Goal: Obtain resource: Download file/media

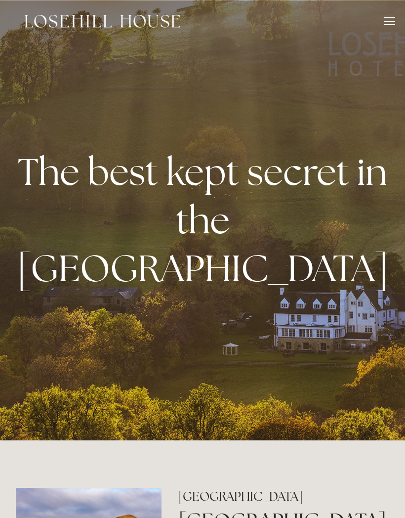
click at [389, 18] on div at bounding box center [390, 22] width 11 height 11
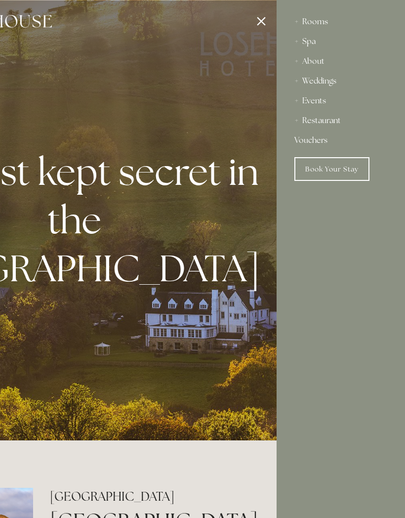
click at [335, 123] on div "Restaurant" at bounding box center [341, 121] width 93 height 20
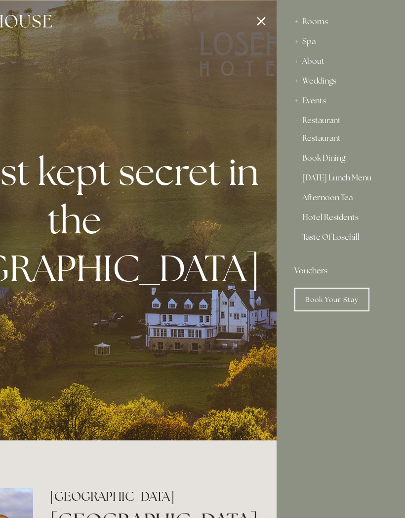
click at [348, 242] on link "Taste Of Losehill" at bounding box center [341, 241] width 77 height 16
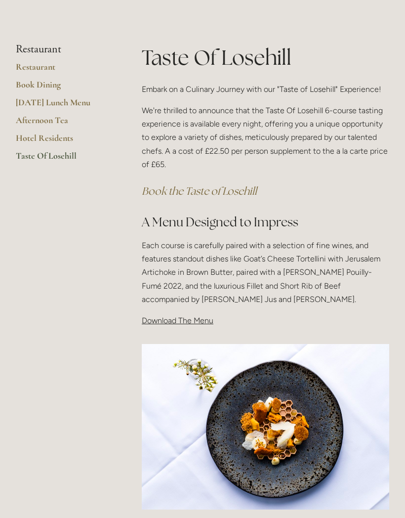
scroll to position [105, 0]
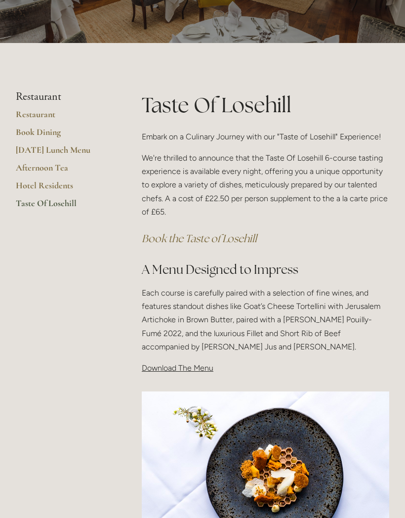
click at [203, 367] on span "Download The Menu" at bounding box center [178, 367] width 72 height 9
click at [190, 363] on span "Download The Menu" at bounding box center [178, 367] width 72 height 9
click at [181, 361] on p "Download The Menu" at bounding box center [266, 367] width 248 height 13
click at [180, 364] on span "Download The Menu" at bounding box center [178, 367] width 72 height 9
click at [198, 364] on span "Download The Menu" at bounding box center [178, 367] width 72 height 9
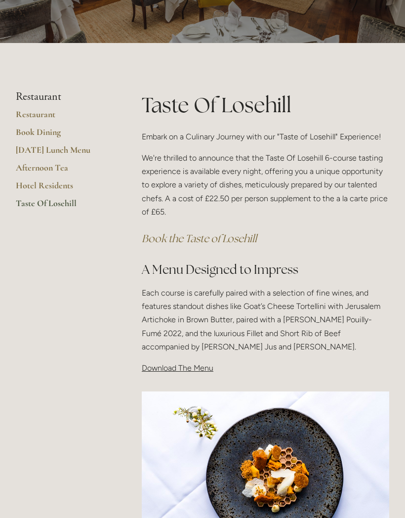
click at [198, 372] on p "Download The Menu" at bounding box center [266, 367] width 248 height 13
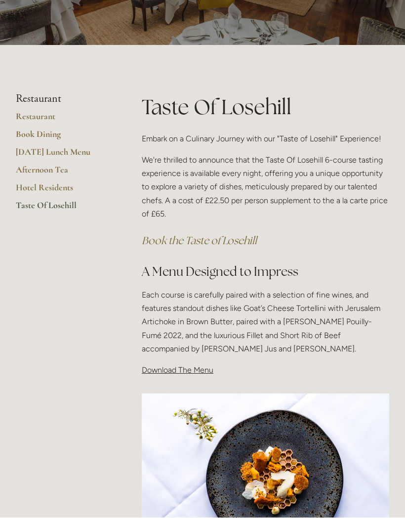
click at [184, 375] on div "Taste Of Losehill Embark on a Culinary Journey with our "Taste of Losehill" Exp…" at bounding box center [265, 239] width 264 height 293
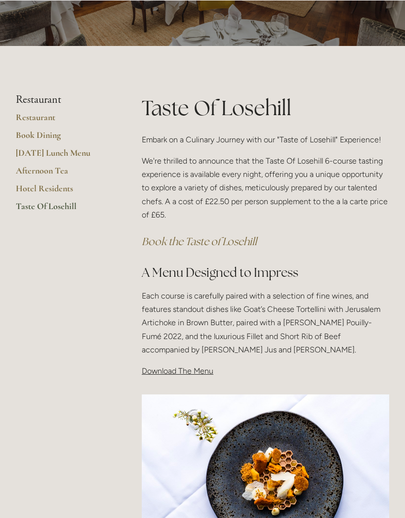
click at [173, 368] on span "Download The Menu" at bounding box center [178, 370] width 72 height 9
click at [178, 371] on span "Download The Menu" at bounding box center [178, 370] width 72 height 9
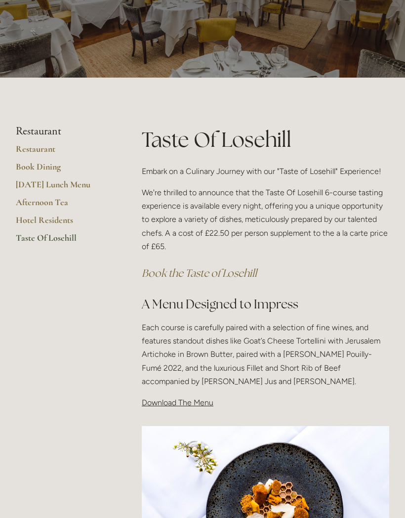
scroll to position [72, 0]
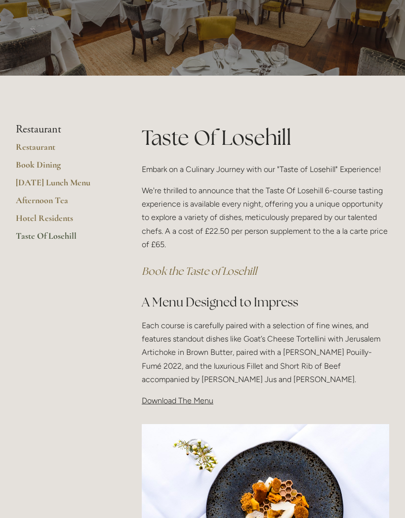
click at [70, 239] on link "Taste Of Losehill" at bounding box center [63, 240] width 94 height 18
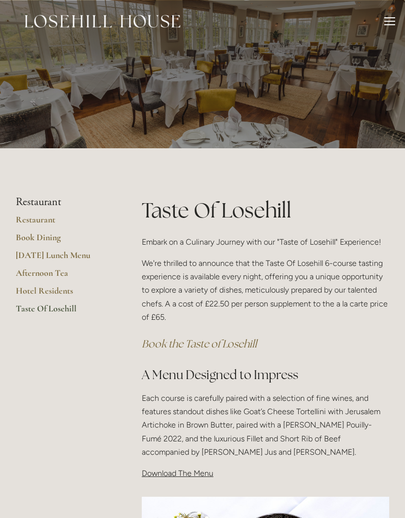
scroll to position [82, 0]
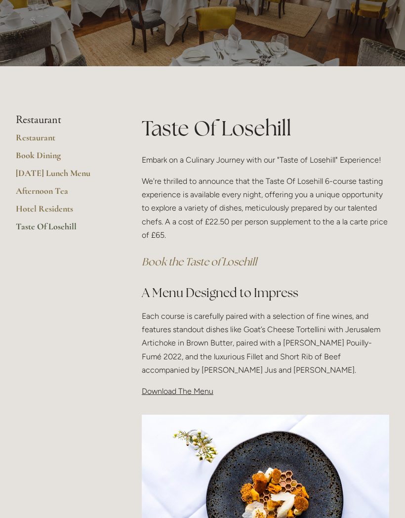
click at [198, 392] on span "Download The Menu" at bounding box center [178, 391] width 72 height 9
click at [186, 390] on span "Download The Menu" at bounding box center [178, 391] width 72 height 9
click at [187, 402] on div "Taste Of Losehill Embark on a Culinary Journey with our "Taste of Losehill" Exp…" at bounding box center [265, 260] width 264 height 293
click at [191, 394] on p "Download The Menu" at bounding box center [266, 391] width 248 height 13
click at [197, 394] on p "Download The Menu" at bounding box center [266, 391] width 248 height 13
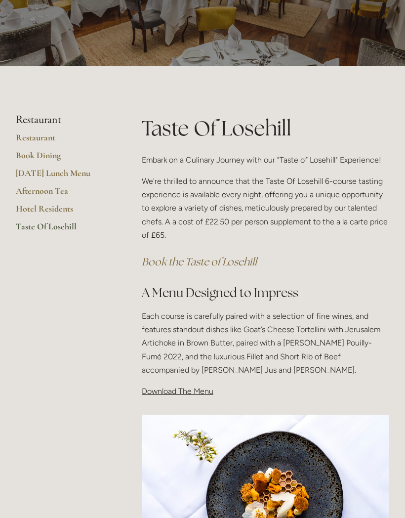
click at [201, 388] on span "Download The Menu" at bounding box center [178, 391] width 72 height 9
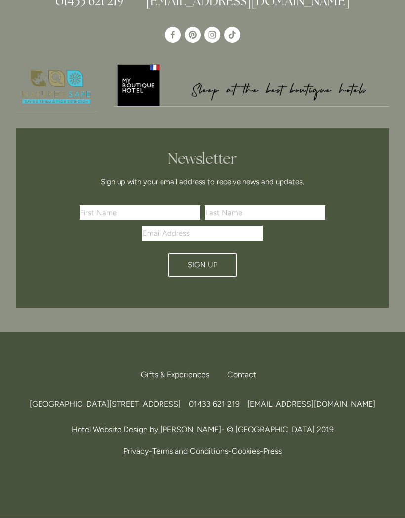
scroll to position [910, 0]
